Goal: Task Accomplishment & Management: Use online tool/utility

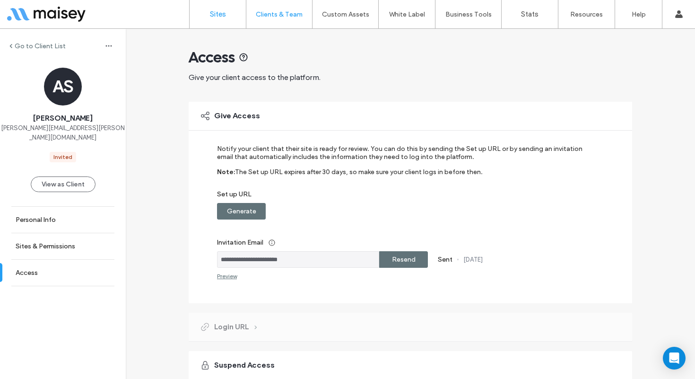
scroll to position [6, 0]
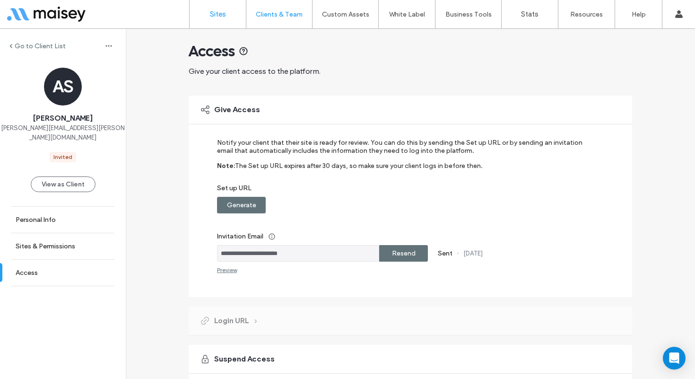
click at [234, 15] on link "Sites" at bounding box center [218, 14] width 56 height 28
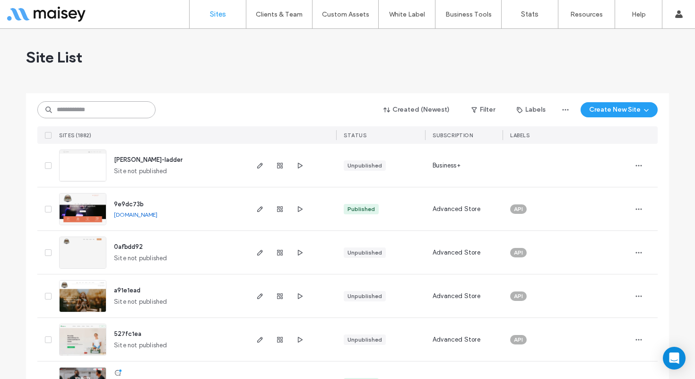
click at [99, 113] on input at bounding box center [96, 109] width 118 height 17
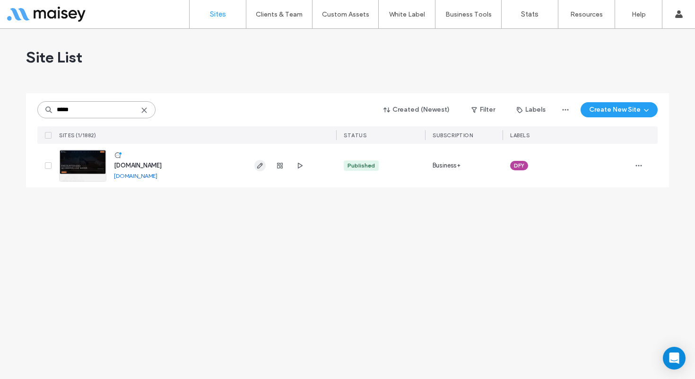
type input "*****"
click at [258, 164] on icon "button" at bounding box center [260, 166] width 8 height 8
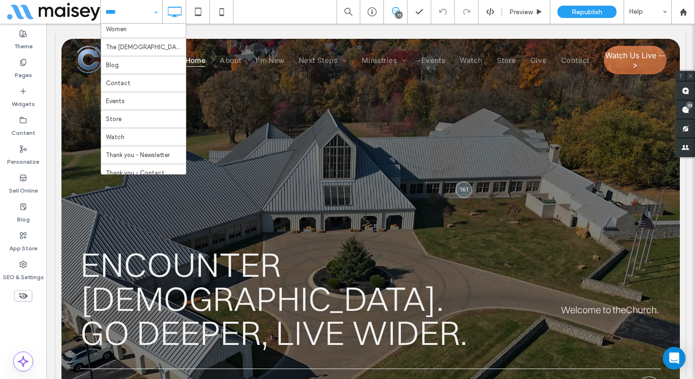
scroll to position [198, 0]
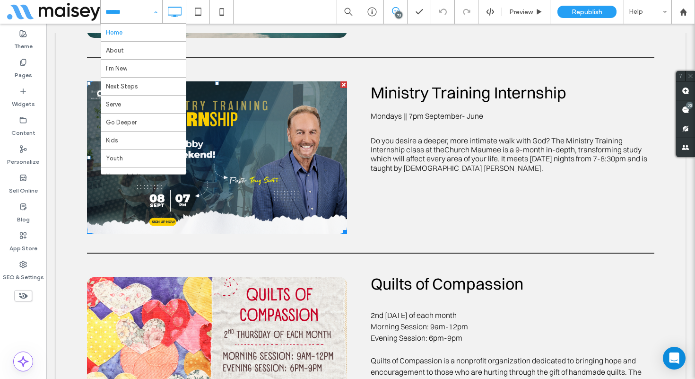
scroll to position [585, 0]
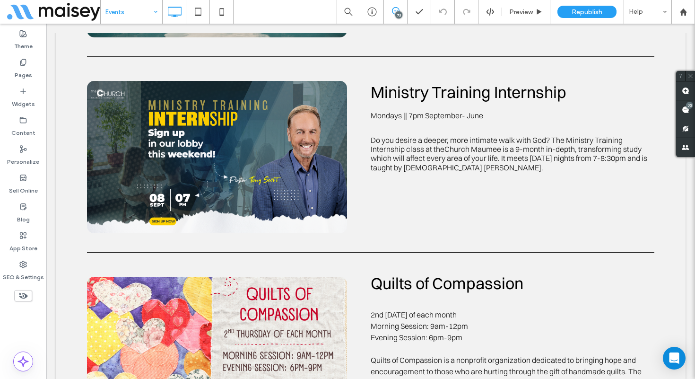
click at [28, 295] on span at bounding box center [23, 295] width 18 height 11
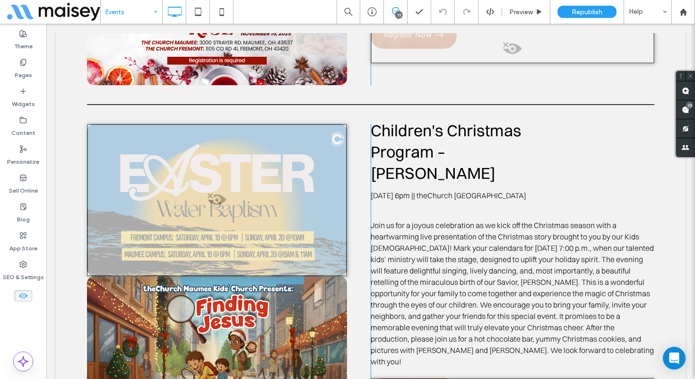
scroll to position [2678, 0]
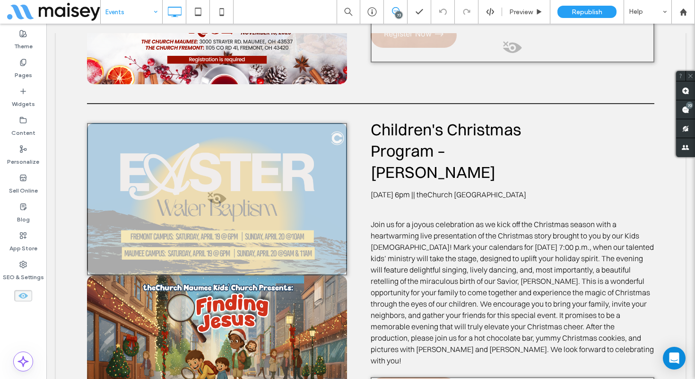
click at [19, 294] on icon at bounding box center [23, 295] width 10 height 10
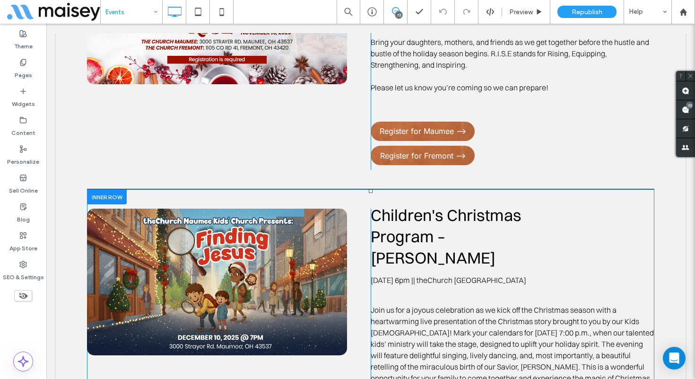
click at [92, 190] on div at bounding box center [107, 197] width 40 height 15
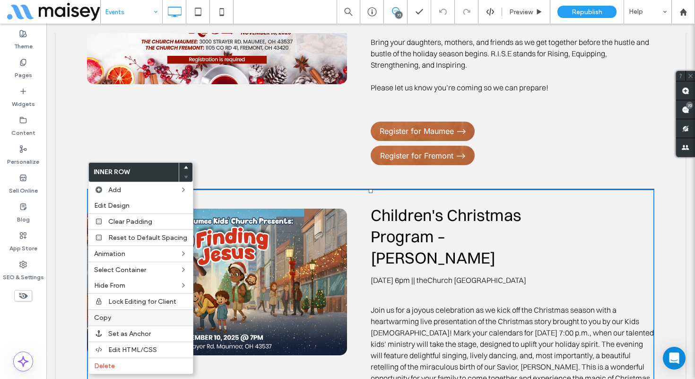
click at [95, 316] on span "Copy" at bounding box center [102, 317] width 17 height 8
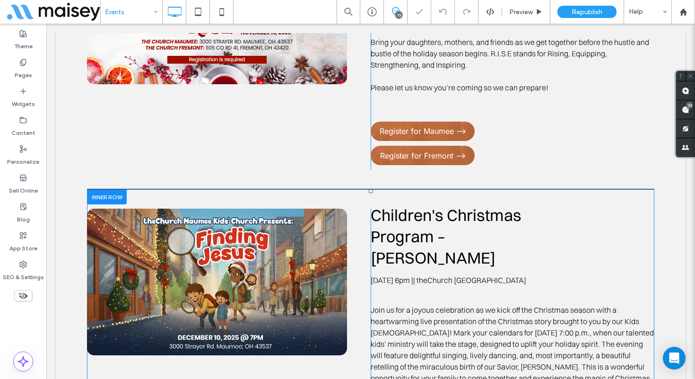
click at [105, 190] on div at bounding box center [107, 197] width 40 height 15
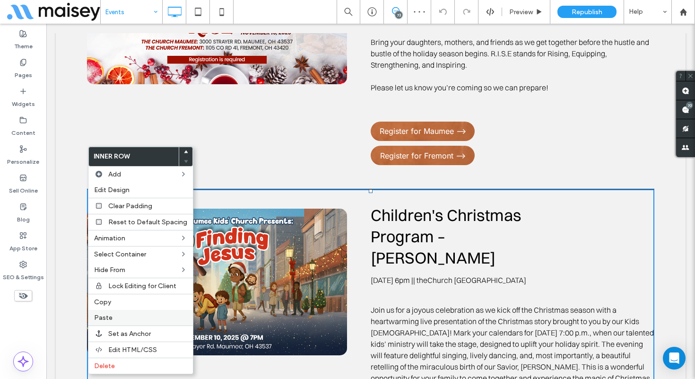
click at [120, 313] on label "Paste" at bounding box center [140, 317] width 93 height 8
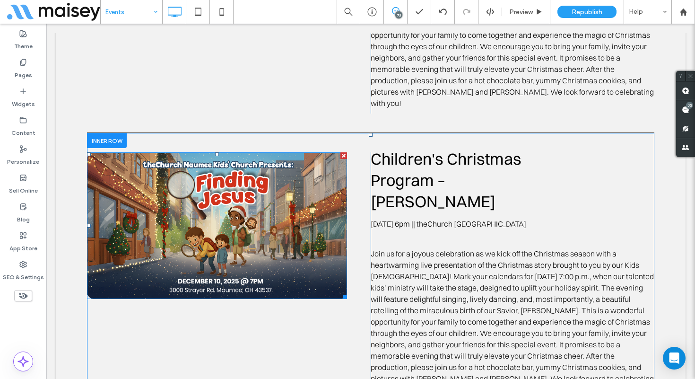
scroll to position [2228, 0]
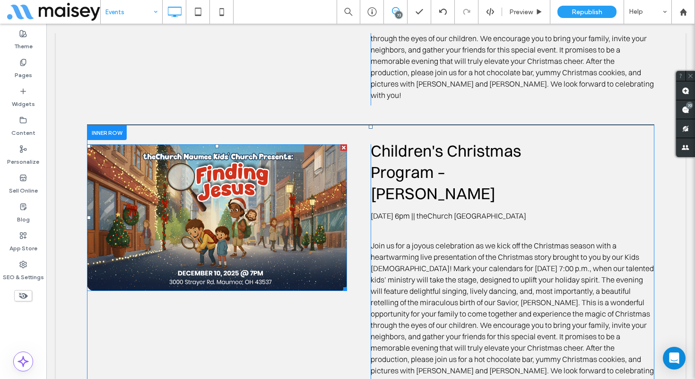
click at [228, 185] on img at bounding box center [217, 217] width 260 height 146
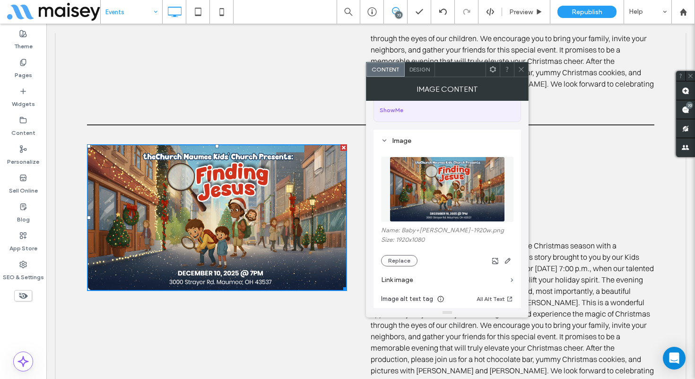
scroll to position [66, 0]
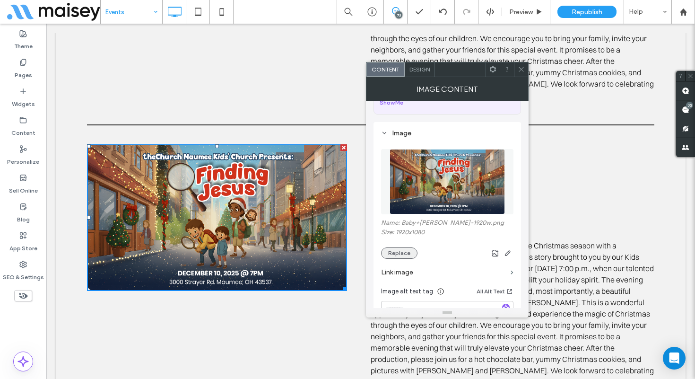
click at [403, 251] on button "Replace" at bounding box center [399, 252] width 36 height 11
click at [407, 252] on button "Replace" at bounding box center [399, 252] width 36 height 11
click at [394, 254] on button "Replace" at bounding box center [399, 252] width 36 height 11
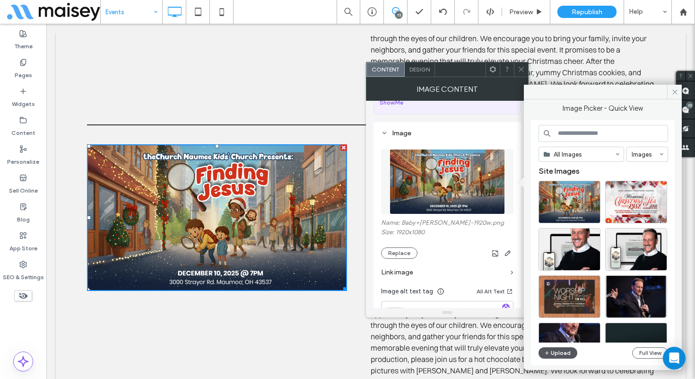
click at [562, 356] on button "Upload" at bounding box center [557, 352] width 39 height 11
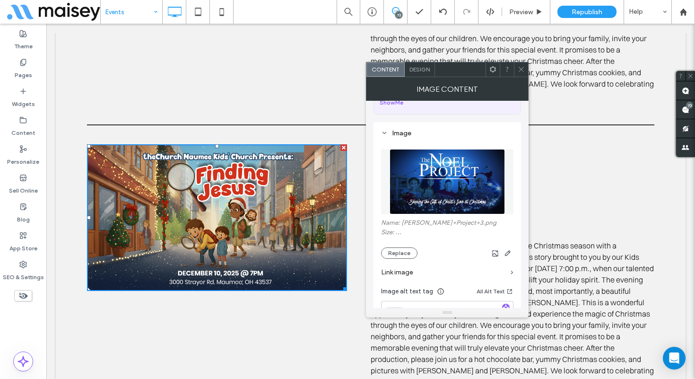
click at [522, 69] on icon at bounding box center [521, 69] width 7 height 7
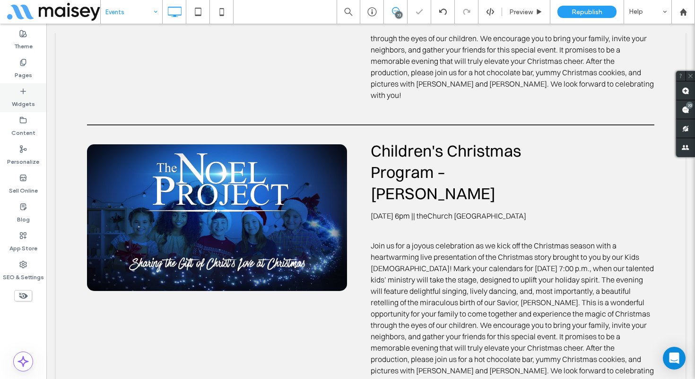
click at [26, 98] on label "Widgets" at bounding box center [23, 101] width 23 height 13
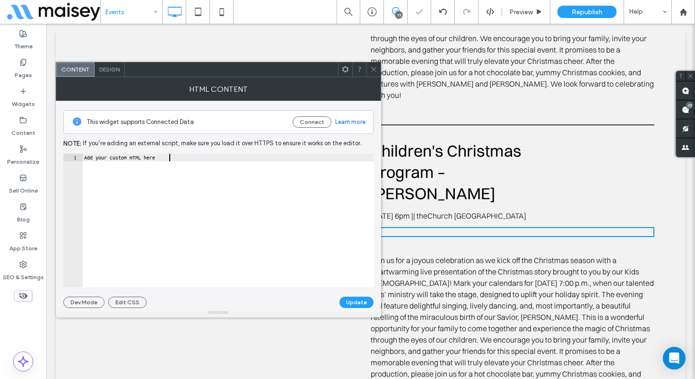
click at [180, 169] on div "Add your custom HTML here" at bounding box center [228, 228] width 292 height 148
paste textarea "**********"
type textarea "**********"
click at [354, 301] on button "Update" at bounding box center [356, 301] width 34 height 11
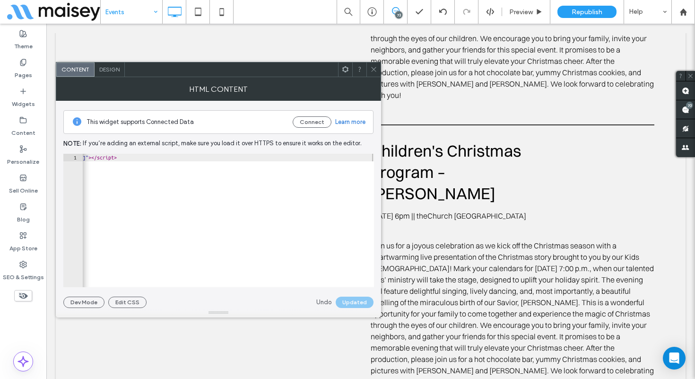
click at [375, 70] on icon at bounding box center [373, 69] width 7 height 7
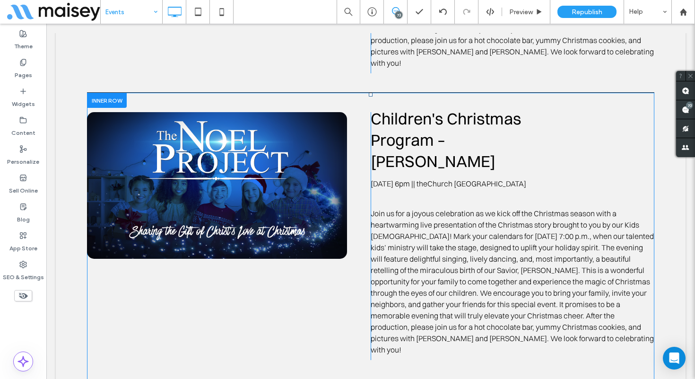
scroll to position [2267, 0]
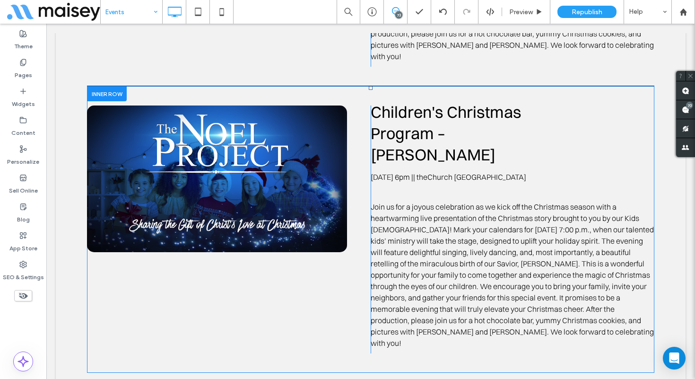
click at [407, 119] on div "Children's Christmas Program – Maumee Wednesday, December 10 at 6pm || theChurc…" at bounding box center [513, 229] width 284 height 248
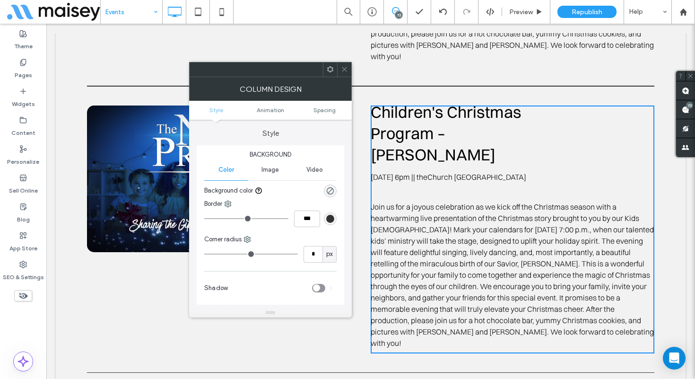
click at [402, 124] on div "Children's Christmas Program – Maumee Wednesday, December 10 at 6pm || theChurc…" at bounding box center [513, 229] width 284 height 248
click at [346, 69] on icon at bounding box center [344, 69] width 7 height 7
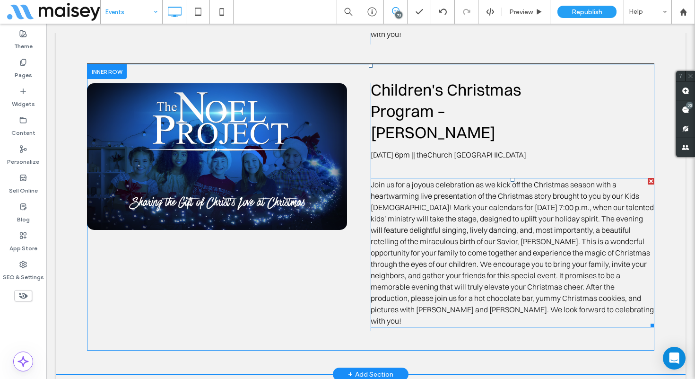
scroll to position [2290, 0]
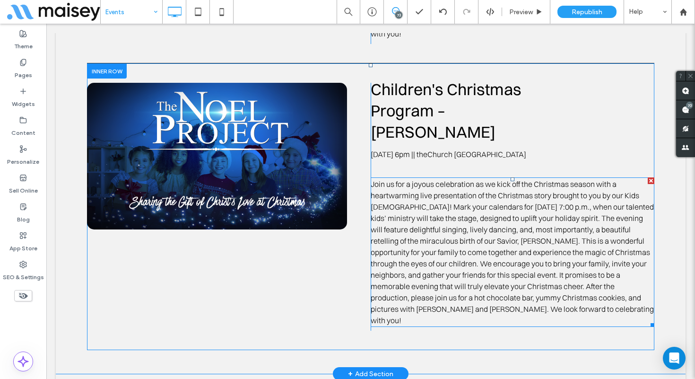
click at [400, 179] on span "Join us for a joyous celebration as we kick off the Christmas season with a hea…" at bounding box center [512, 252] width 283 height 146
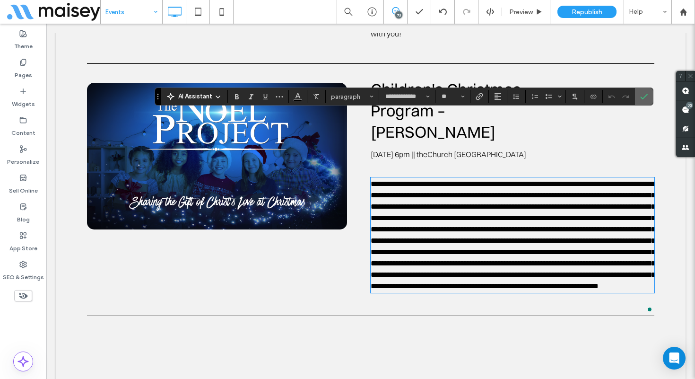
click at [647, 96] on icon "Confirm" at bounding box center [644, 97] width 8 height 8
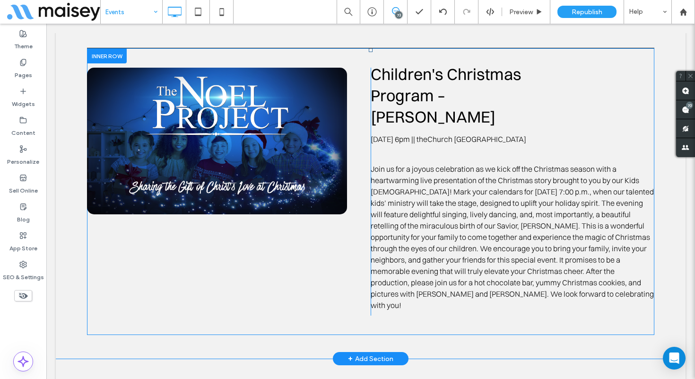
scroll to position [2296, 0]
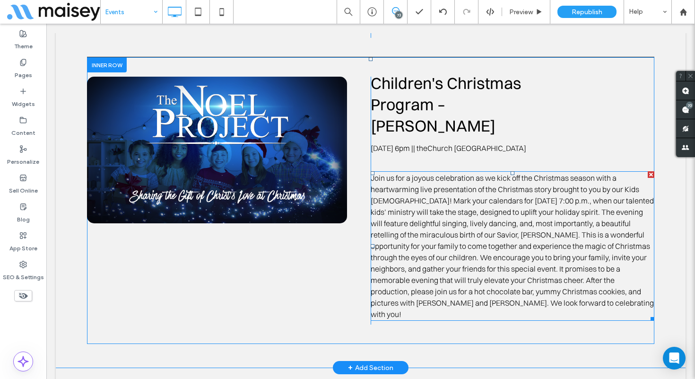
click at [445, 185] on span "Join us for a joyous celebration as we kick off the Christmas season with a hea…" at bounding box center [512, 246] width 283 height 146
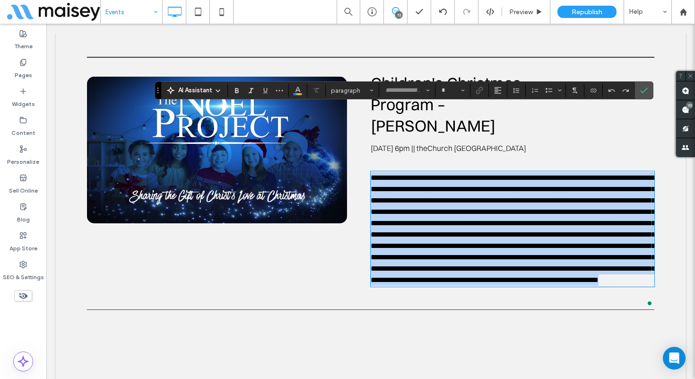
type input "**********"
type input "**"
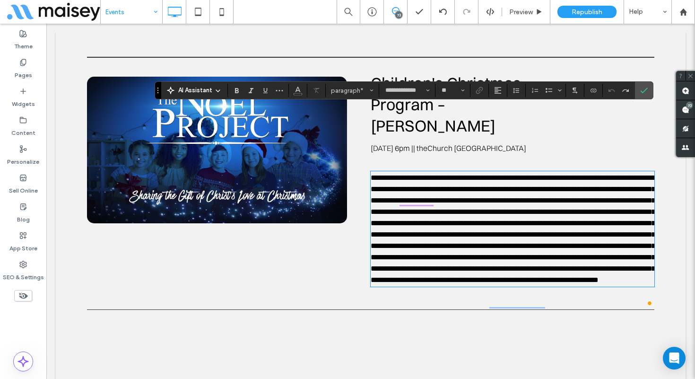
click at [464, 73] on span "Children's Christmas Program – Maumee" at bounding box center [446, 104] width 151 height 62
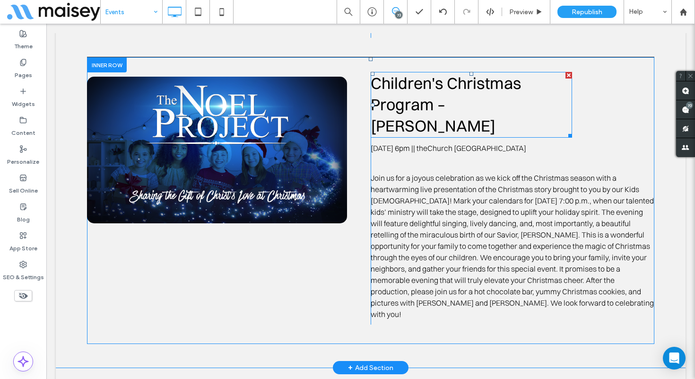
click at [468, 73] on span "Children's Christmas Program – Maumee" at bounding box center [446, 104] width 151 height 62
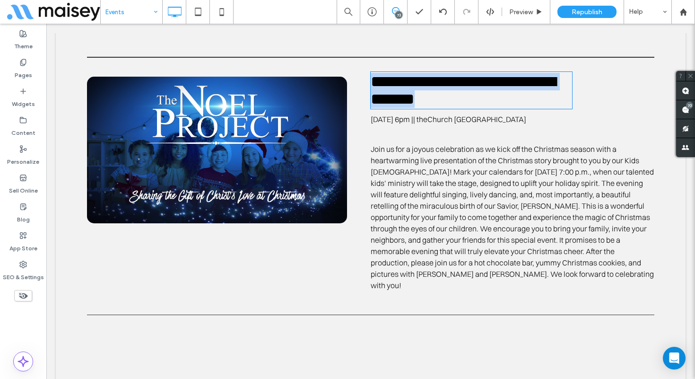
type input "**********"
type input "**"
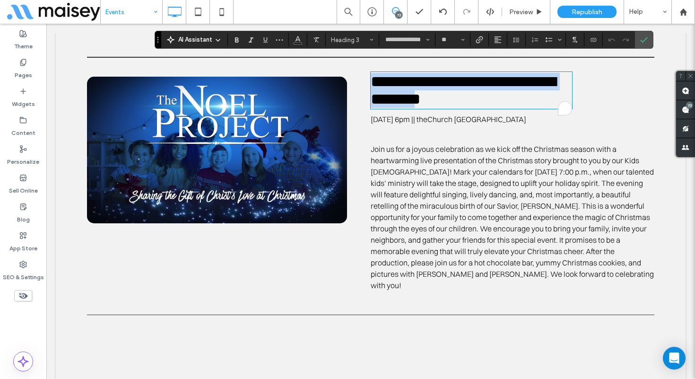
type input "**********"
type input "**"
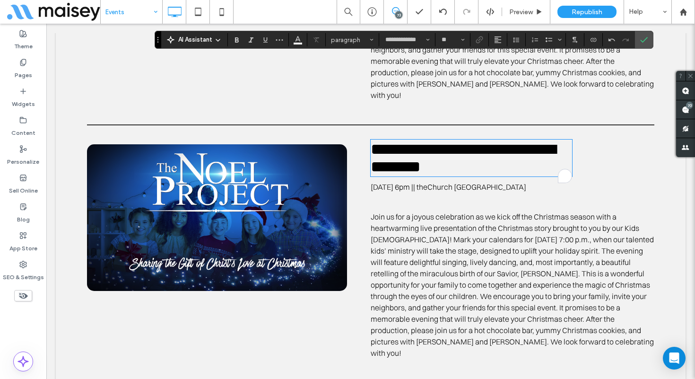
scroll to position [2224, 0]
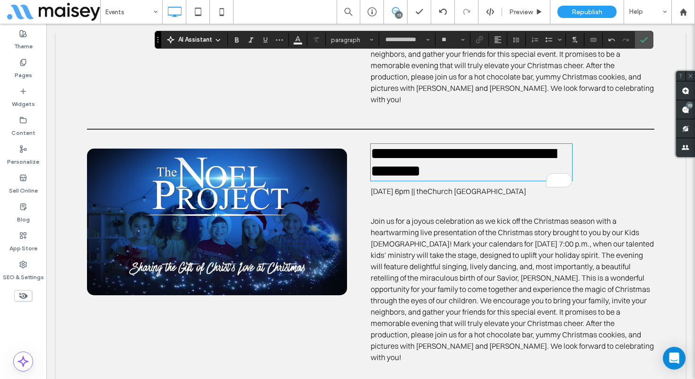
scroll to position [2224, 0]
drag, startPoint x: 491, startPoint y: 211, endPoint x: 474, endPoint y: 211, distance: 16.6
click at [491, 216] on span "Join us for a joyous celebration as we kick off the Christmas season with a hea…" at bounding box center [512, 289] width 283 height 146
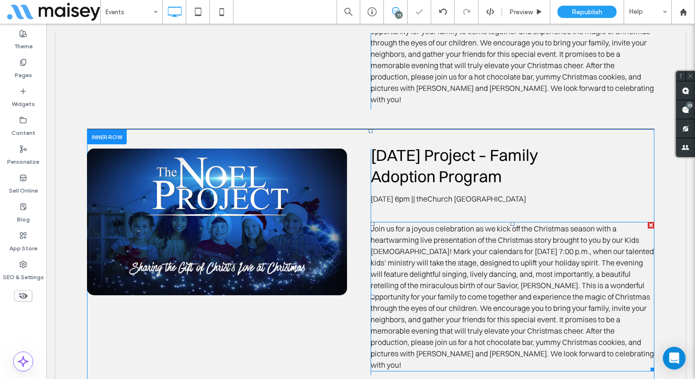
click at [474, 224] on span "Join us for a joyous celebration as we kick off the Christmas season with a hea…" at bounding box center [512, 297] width 283 height 146
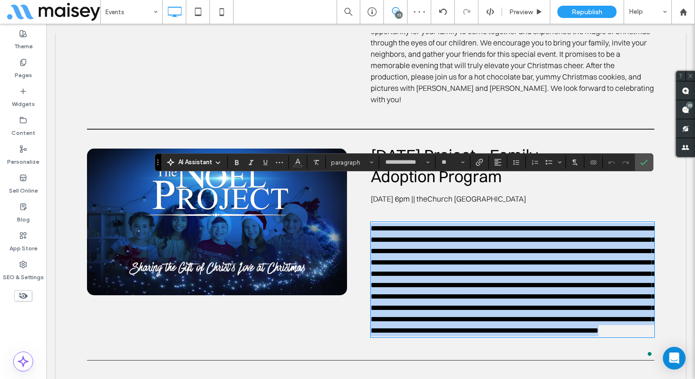
paste div
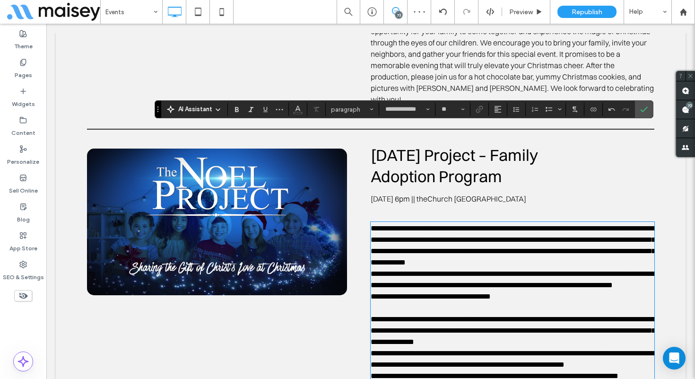
scroll to position [2277, 0]
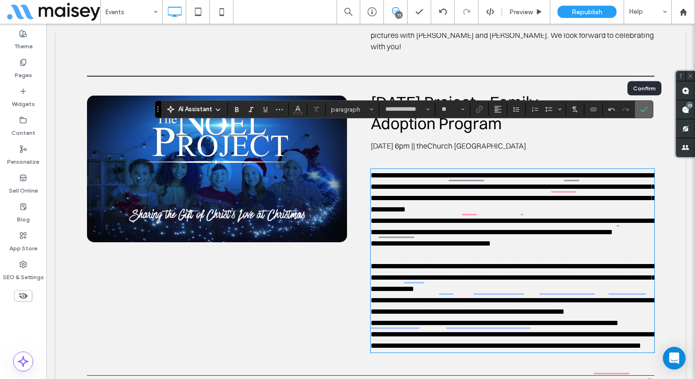
click at [640, 111] on icon "Confirm" at bounding box center [644, 109] width 8 height 8
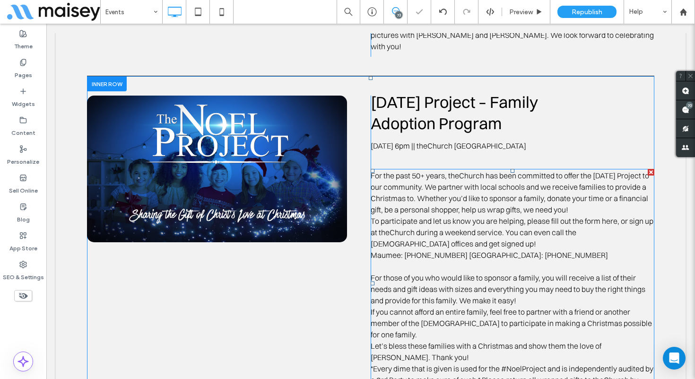
click at [587, 170] on p "For the past 50+ years, theChurch has been committed to offer the Noel Project …" at bounding box center [513, 192] width 284 height 45
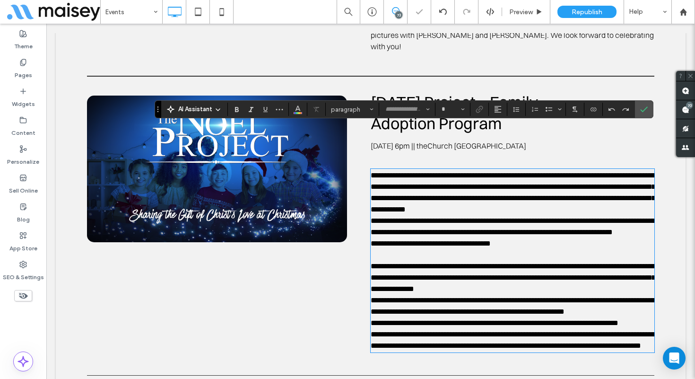
type input "**********"
type input "**"
click at [582, 170] on p "**********" at bounding box center [513, 192] width 284 height 45
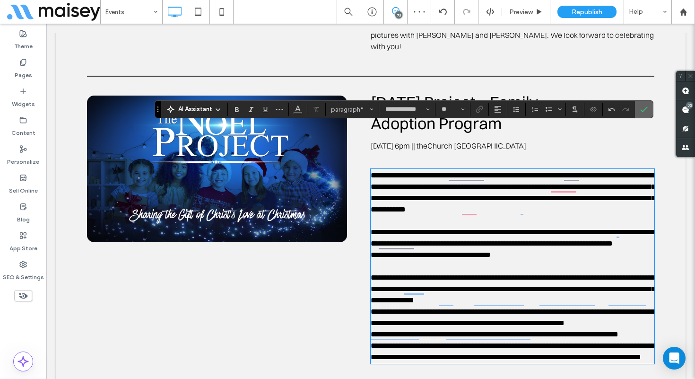
click at [638, 109] on label "Confirm" at bounding box center [644, 109] width 14 height 17
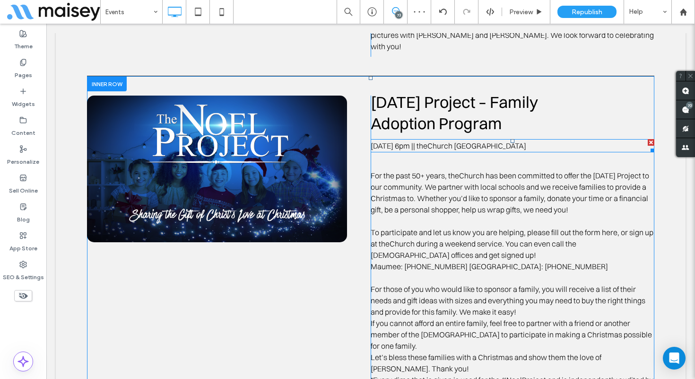
drag, startPoint x: 651, startPoint y: 97, endPoint x: 697, endPoint y: 121, distance: 52.0
click at [651, 139] on div at bounding box center [651, 142] width 7 height 7
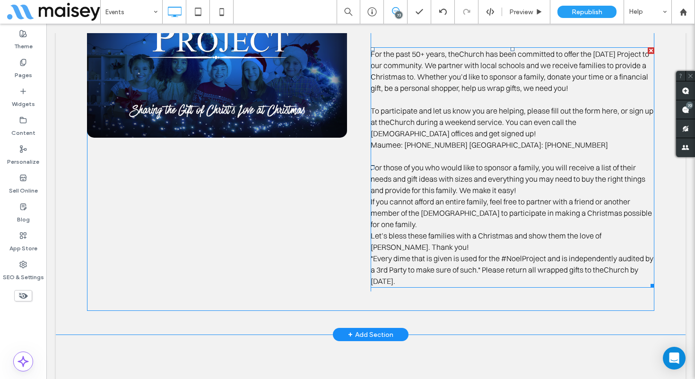
scroll to position [2382, 0]
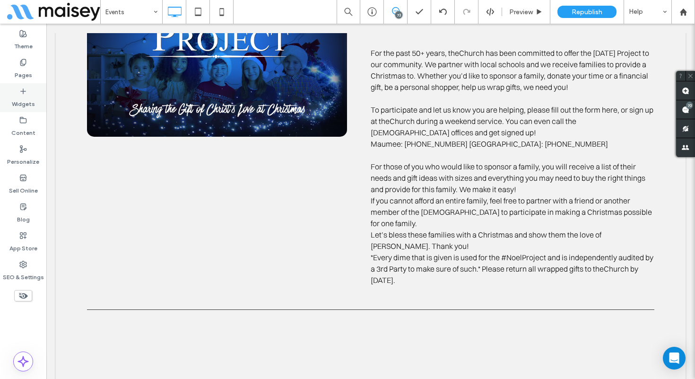
click at [27, 95] on label "Widgets" at bounding box center [23, 101] width 23 height 13
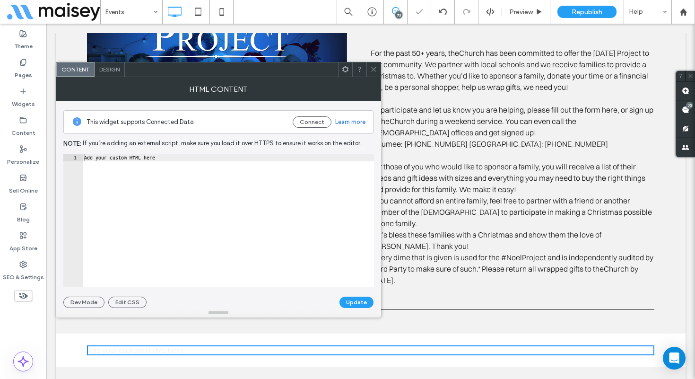
click at [373, 69] on use at bounding box center [373, 69] width 5 height 5
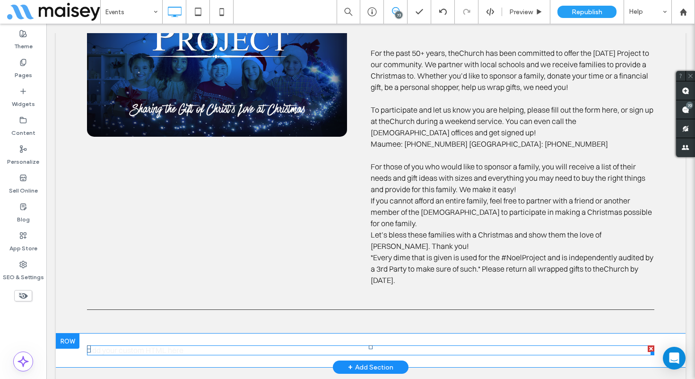
click at [202, 345] on span at bounding box center [370, 350] width 567 height 10
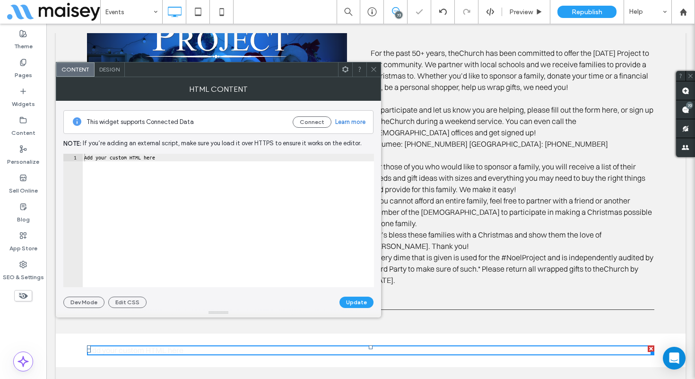
click at [376, 67] on icon at bounding box center [373, 69] width 7 height 7
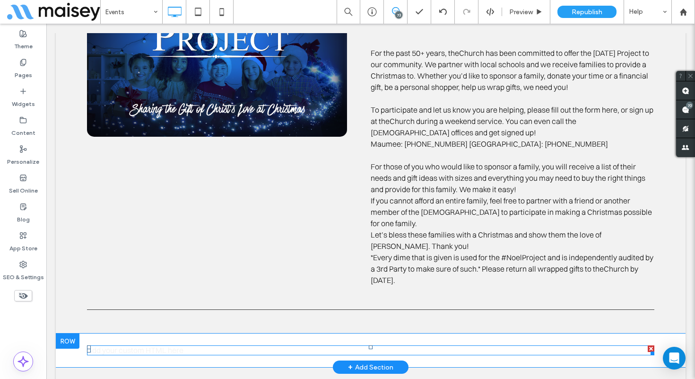
click at [375, 345] on span at bounding box center [370, 350] width 567 height 10
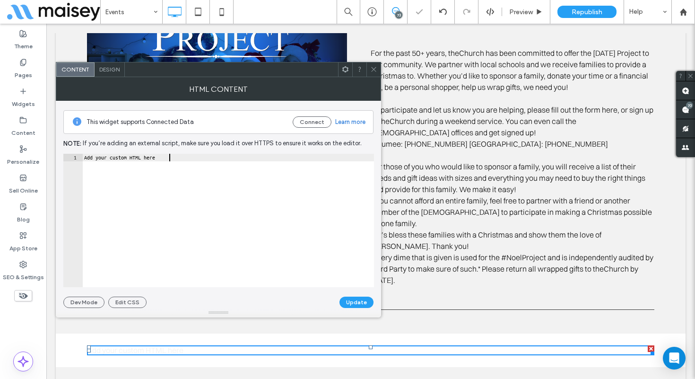
click at [230, 248] on div "Add your custom HTML here" at bounding box center [228, 228] width 292 height 148
paste textarea "**********"
type textarea "**********"
click at [357, 299] on button "Update" at bounding box center [356, 301] width 34 height 11
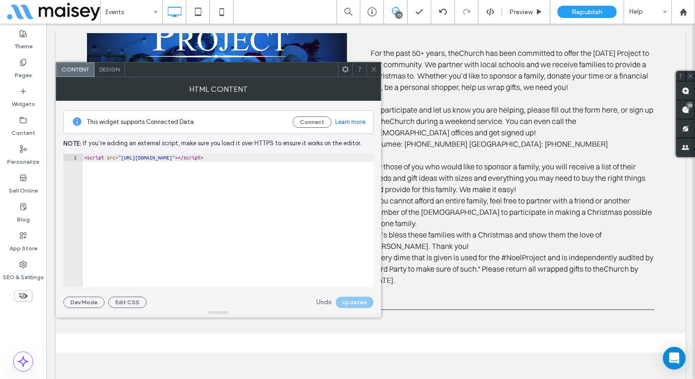
scroll to position [0, 0]
click at [373, 70] on use at bounding box center [373, 69] width 5 height 5
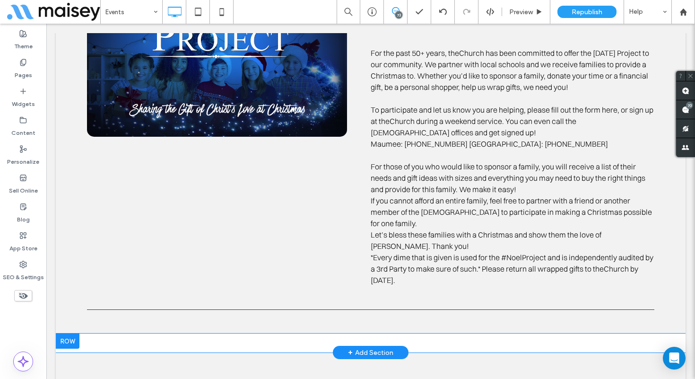
click at [69, 333] on div at bounding box center [68, 340] width 24 height 15
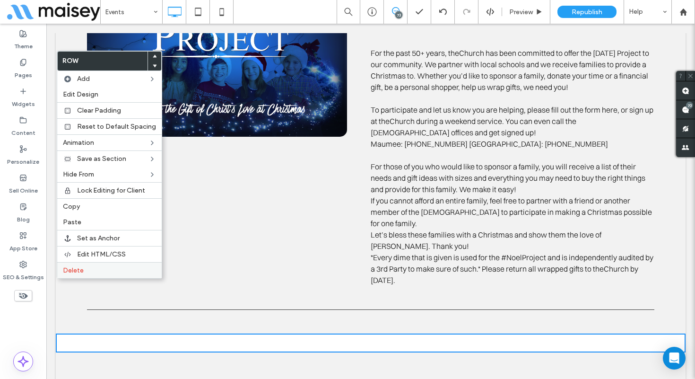
click at [78, 269] on span "Delete" at bounding box center [73, 270] width 21 height 8
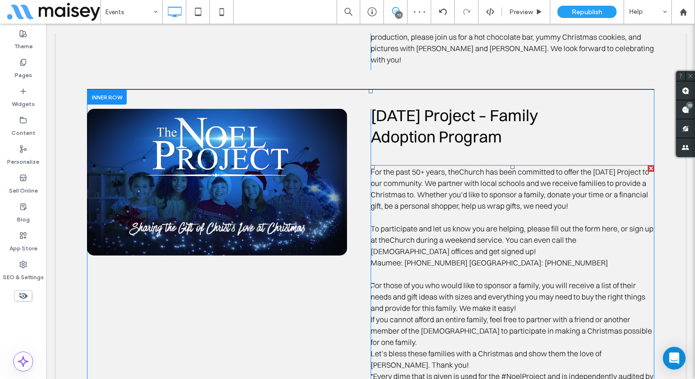
scroll to position [2263, 0]
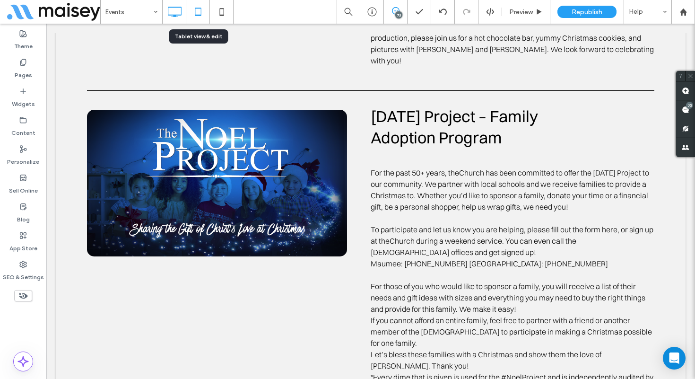
click at [199, 12] on icon at bounding box center [198, 11] width 19 height 19
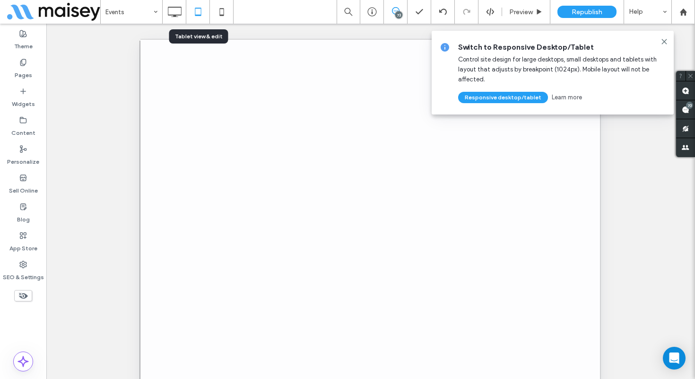
scroll to position [0, 0]
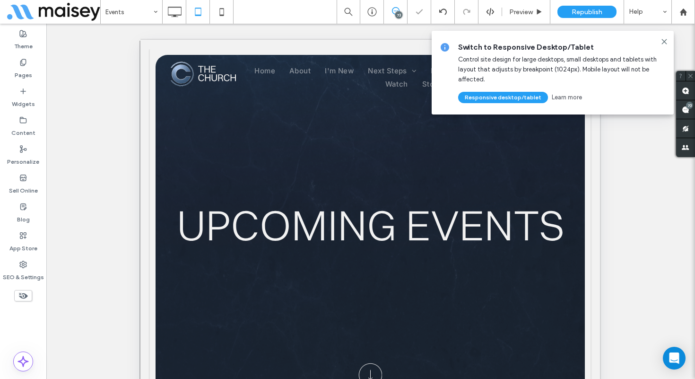
drag, startPoint x: 663, startPoint y: 41, endPoint x: 633, endPoint y: 68, distance: 40.2
click at [663, 41] on icon at bounding box center [664, 42] width 8 height 8
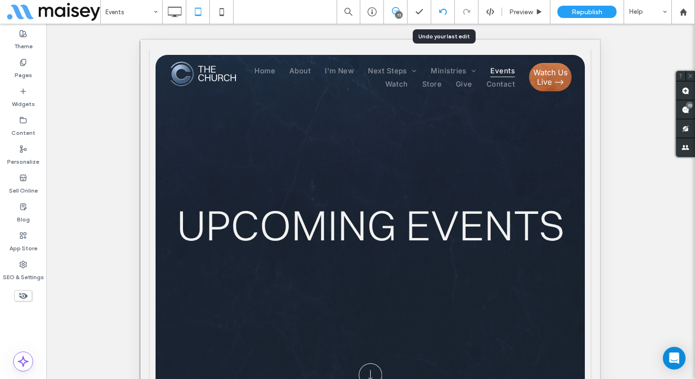
click at [442, 12] on icon at bounding box center [443, 12] width 8 height 8
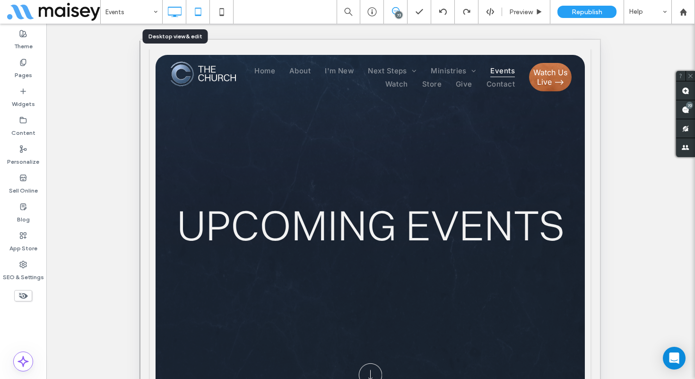
click at [173, 12] on icon at bounding box center [174, 11] width 19 height 19
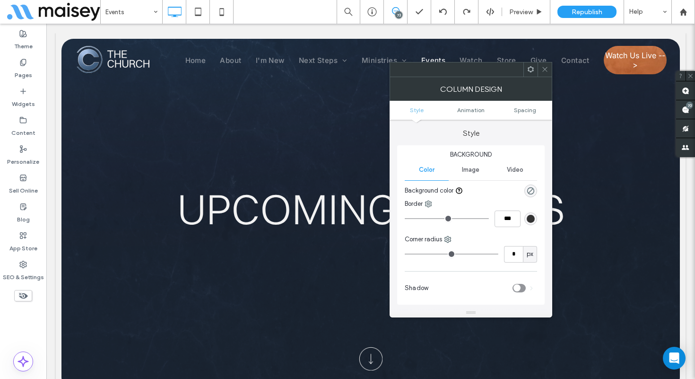
click at [546, 69] on icon at bounding box center [544, 69] width 7 height 7
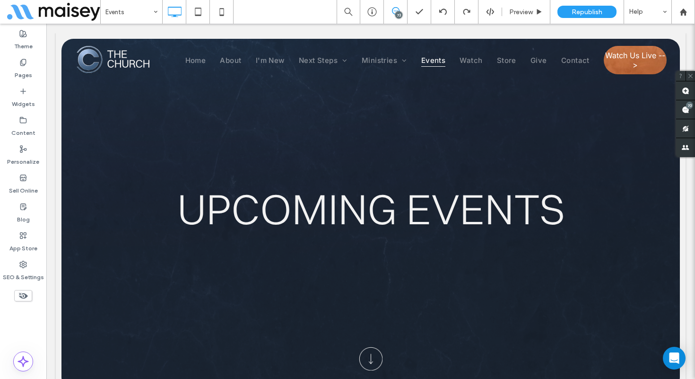
click at [24, 292] on icon at bounding box center [23, 295] width 10 height 10
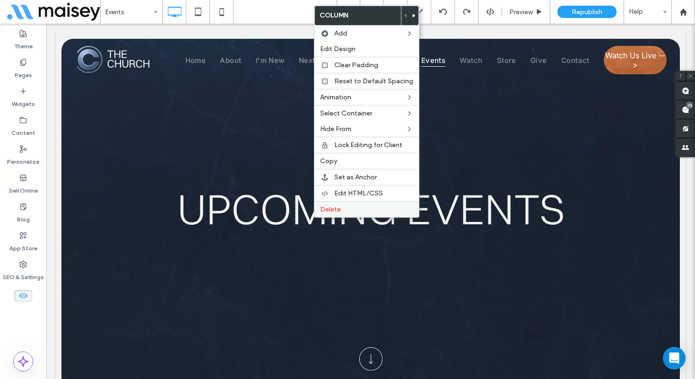
click at [330, 208] on span "Delete" at bounding box center [330, 209] width 21 height 8
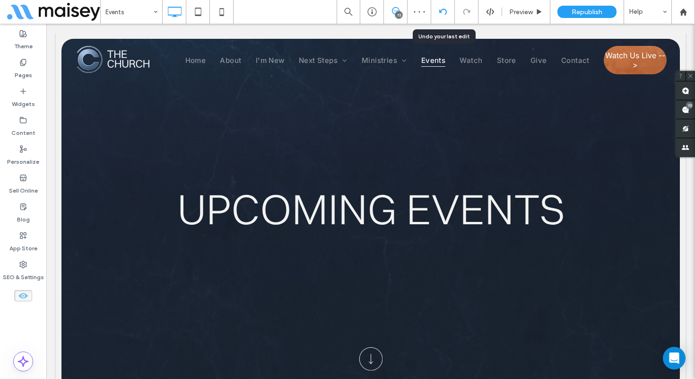
click at [449, 11] on div at bounding box center [442, 12] width 23 height 8
click at [18, 304] on div at bounding box center [23, 295] width 46 height 21
click at [22, 296] on icon at bounding box center [23, 295] width 10 height 10
click at [22, 294] on use at bounding box center [22, 296] width 9 height 6
click at [198, 15] on use at bounding box center [198, 12] width 6 height 8
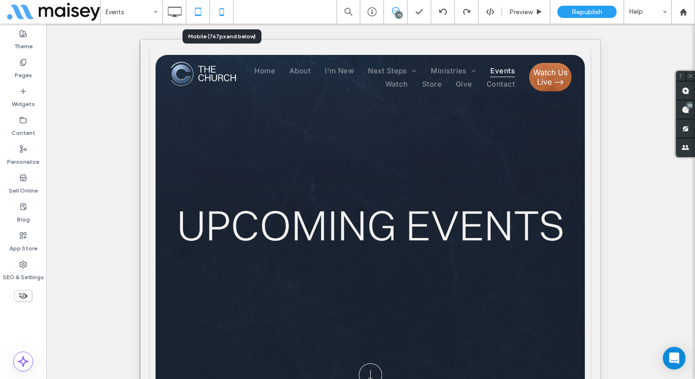
click at [223, 12] on icon at bounding box center [221, 11] width 19 height 19
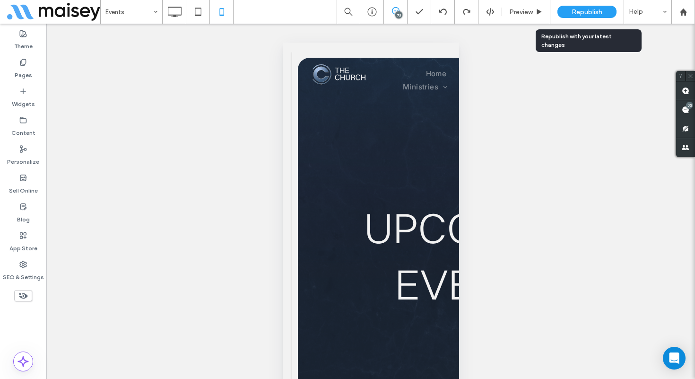
click at [585, 18] on div "Republish" at bounding box center [586, 12] width 59 height 24
click at [587, 16] on div "Republish" at bounding box center [586, 12] width 59 height 12
click at [589, 9] on span "Republish" at bounding box center [587, 12] width 31 height 8
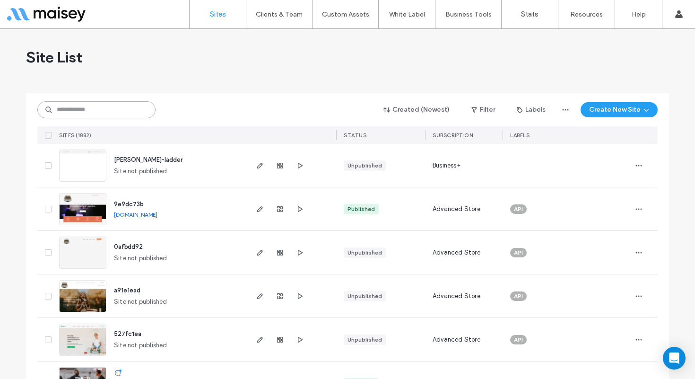
click at [95, 110] on input at bounding box center [96, 109] width 118 height 17
click at [120, 109] on input at bounding box center [96, 109] width 118 height 17
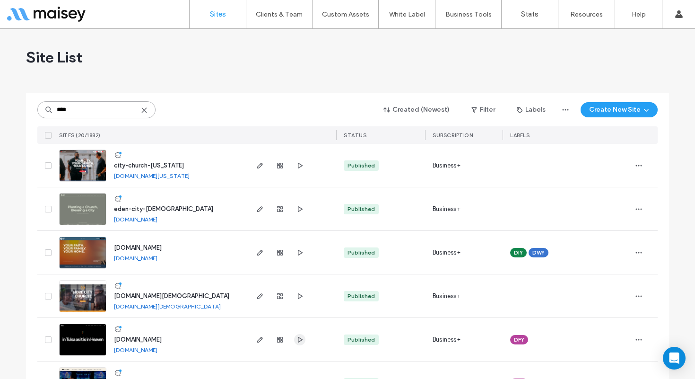
scroll to position [19, 0]
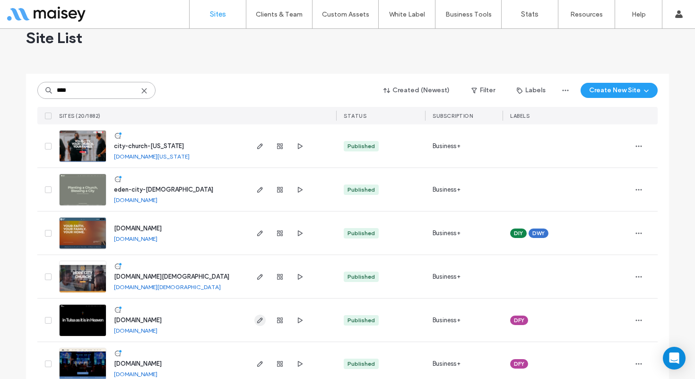
type input "****"
click at [259, 319] on use "button" at bounding box center [260, 320] width 6 height 6
